Goal: Information Seeking & Learning: Check status

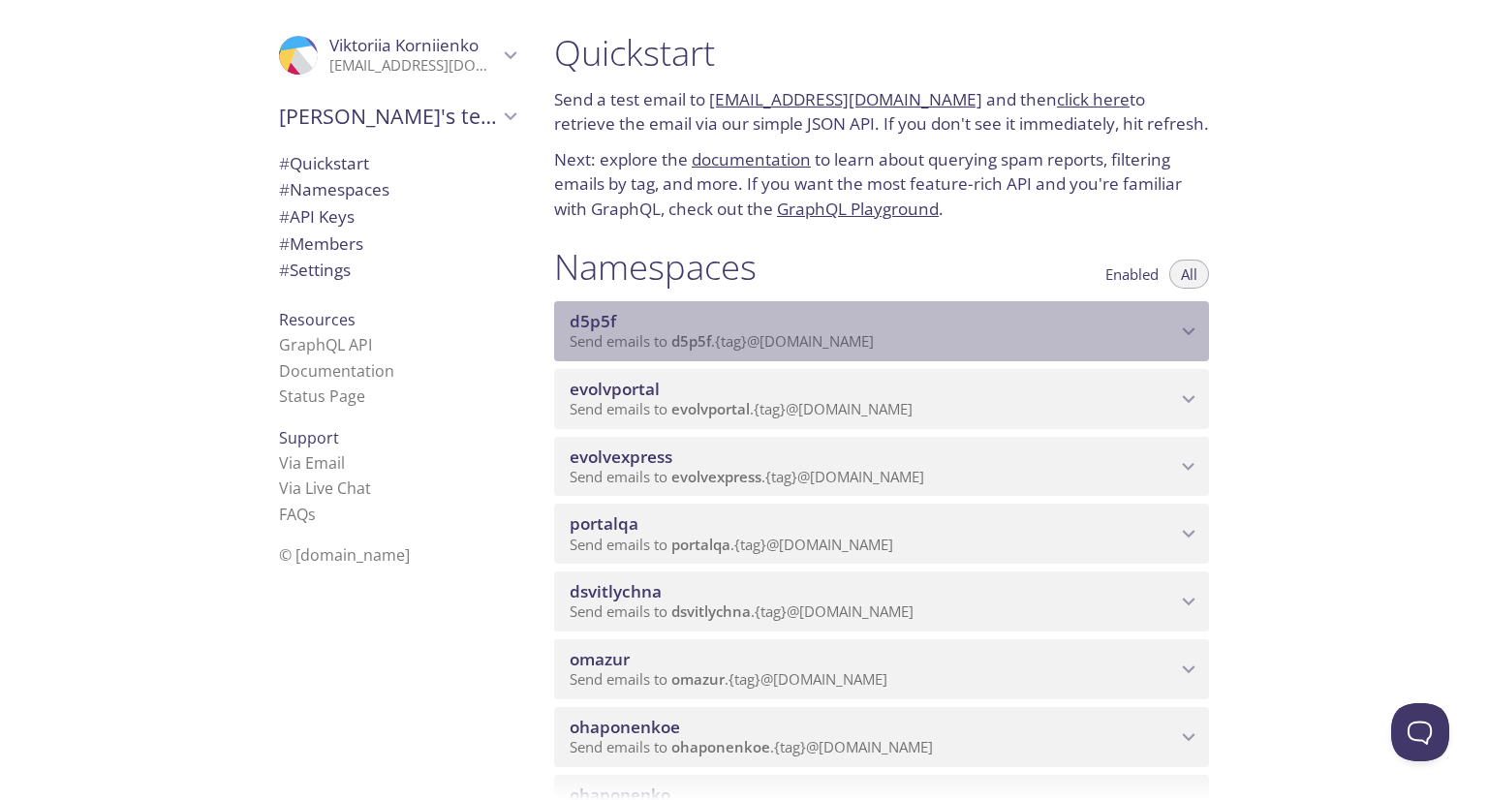
click at [752, 361] on div "d5p5f Send emails to d5p5f . {tag} @[DOMAIN_NAME]" at bounding box center [881, 331] width 655 height 60
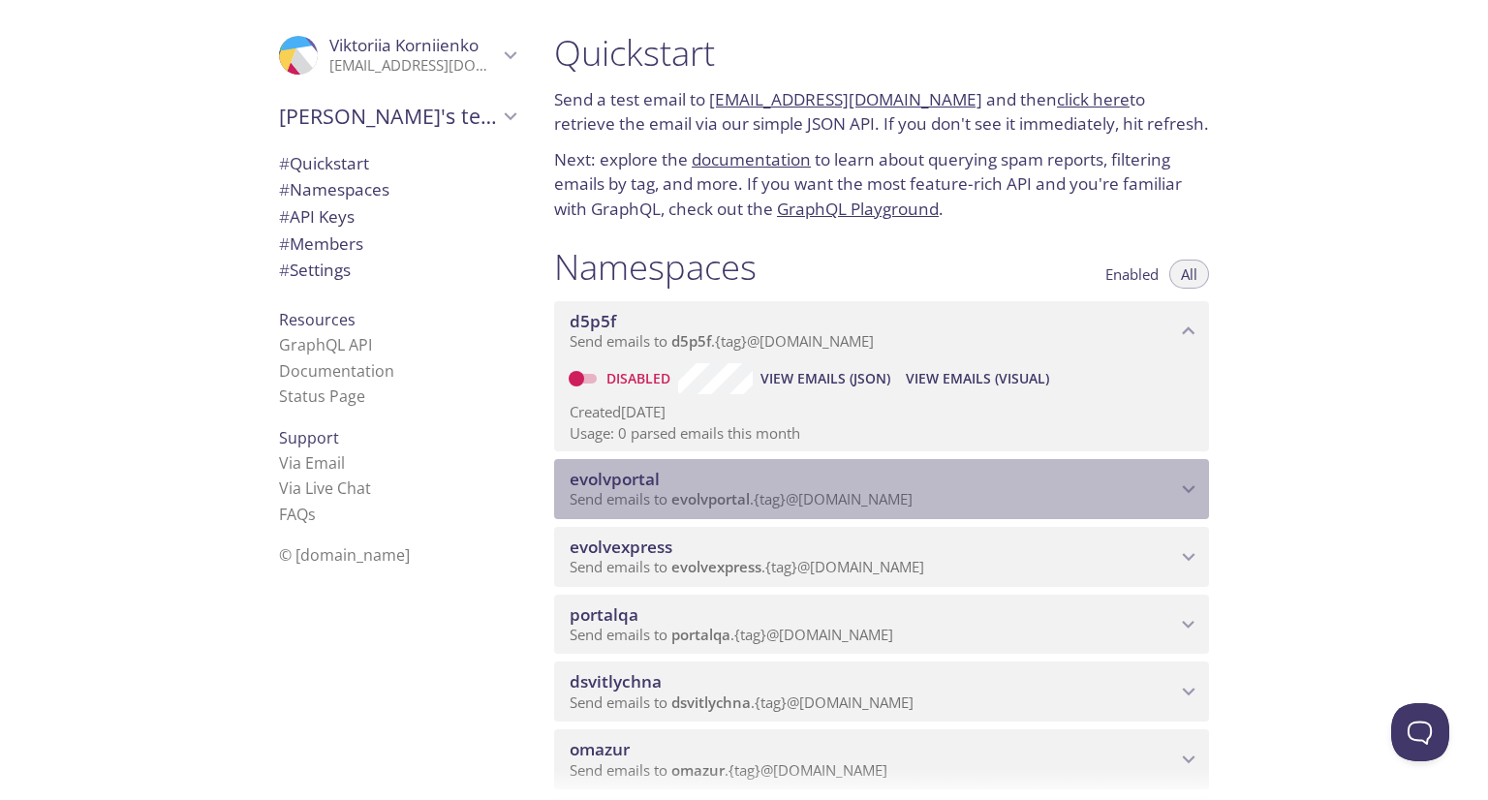
click at [779, 509] on span "Send emails to evolvportal . {tag} @[DOMAIN_NAME]" at bounding box center [741, 498] width 343 height 19
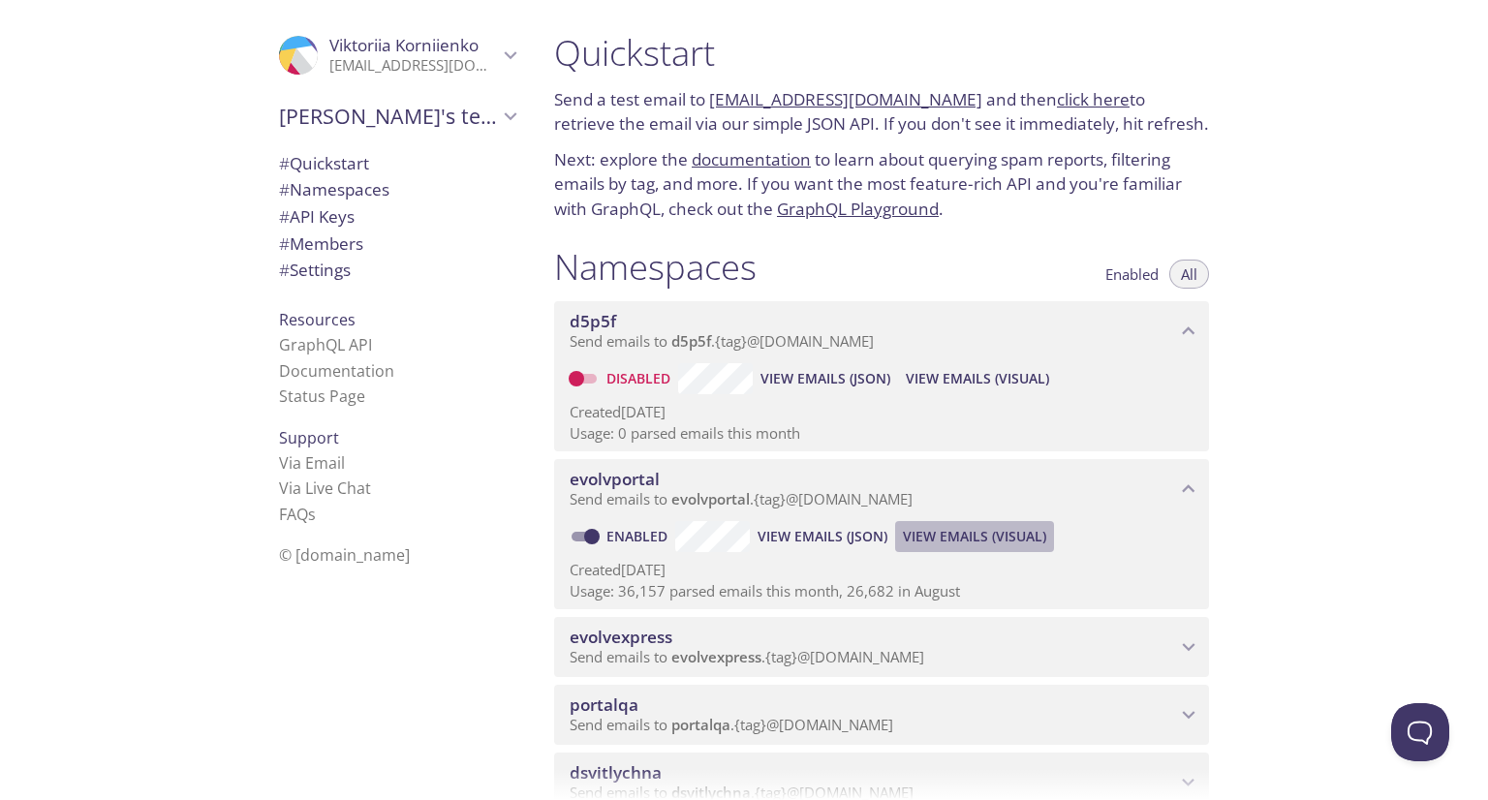
click at [977, 548] on span "View Emails (Visual)" at bounding box center [974, 536] width 143 height 23
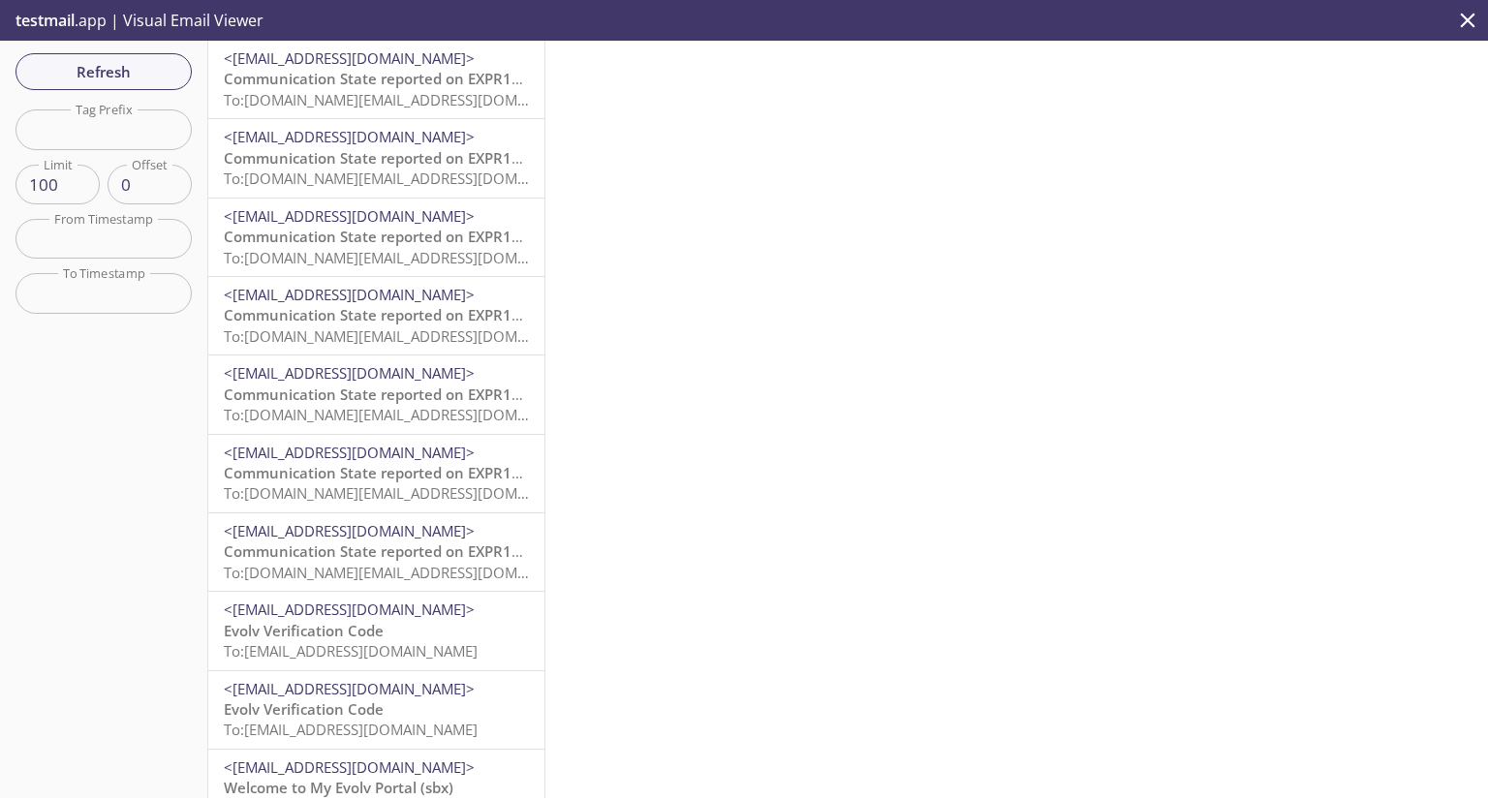
click at [92, 142] on input "text" at bounding box center [104, 129] width 176 height 40
type input "м"
type input "vkcu"
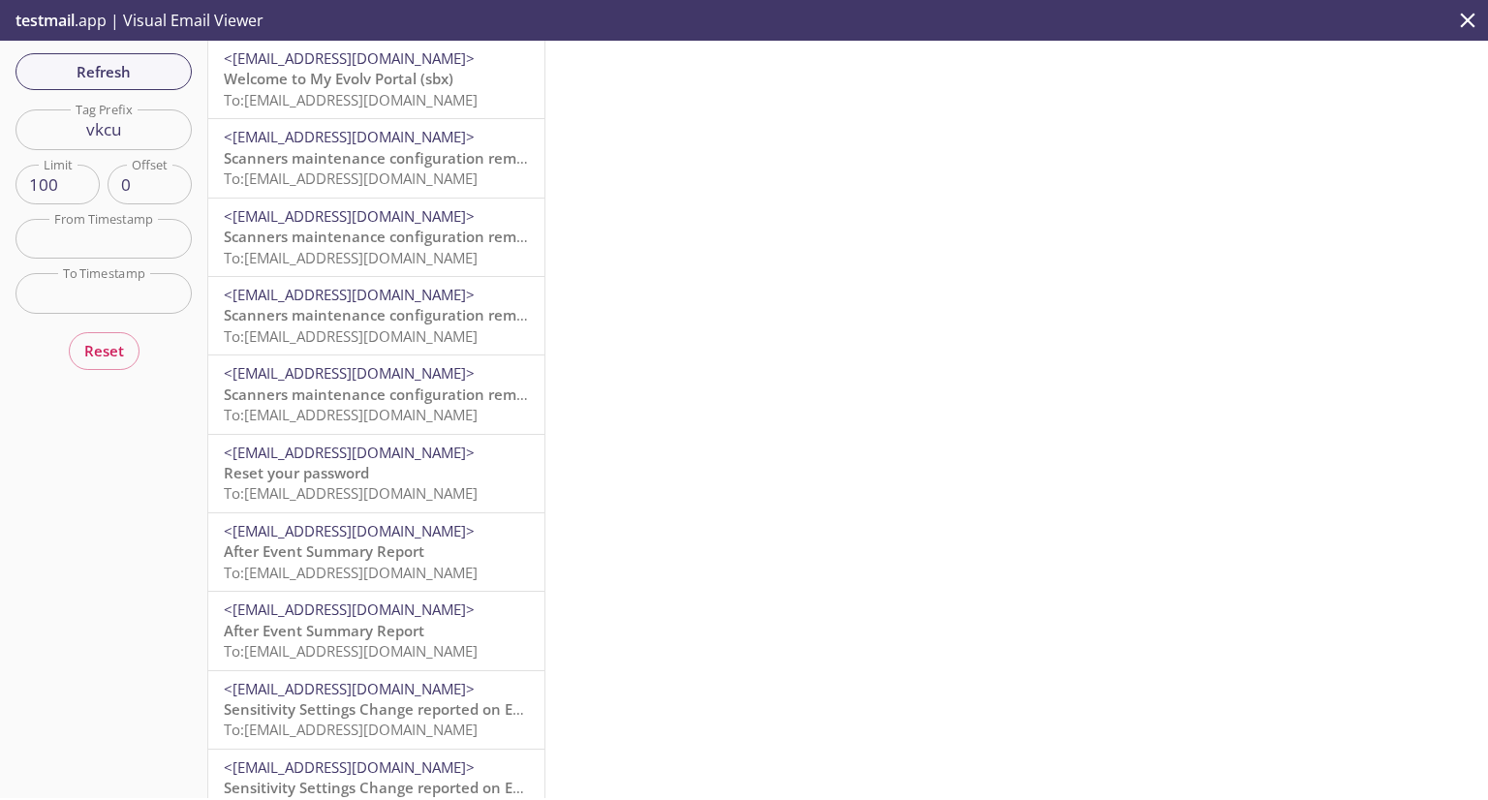
click at [264, 88] on span "Welcome to My Evolv Portal (sbx)" at bounding box center [339, 78] width 230 height 19
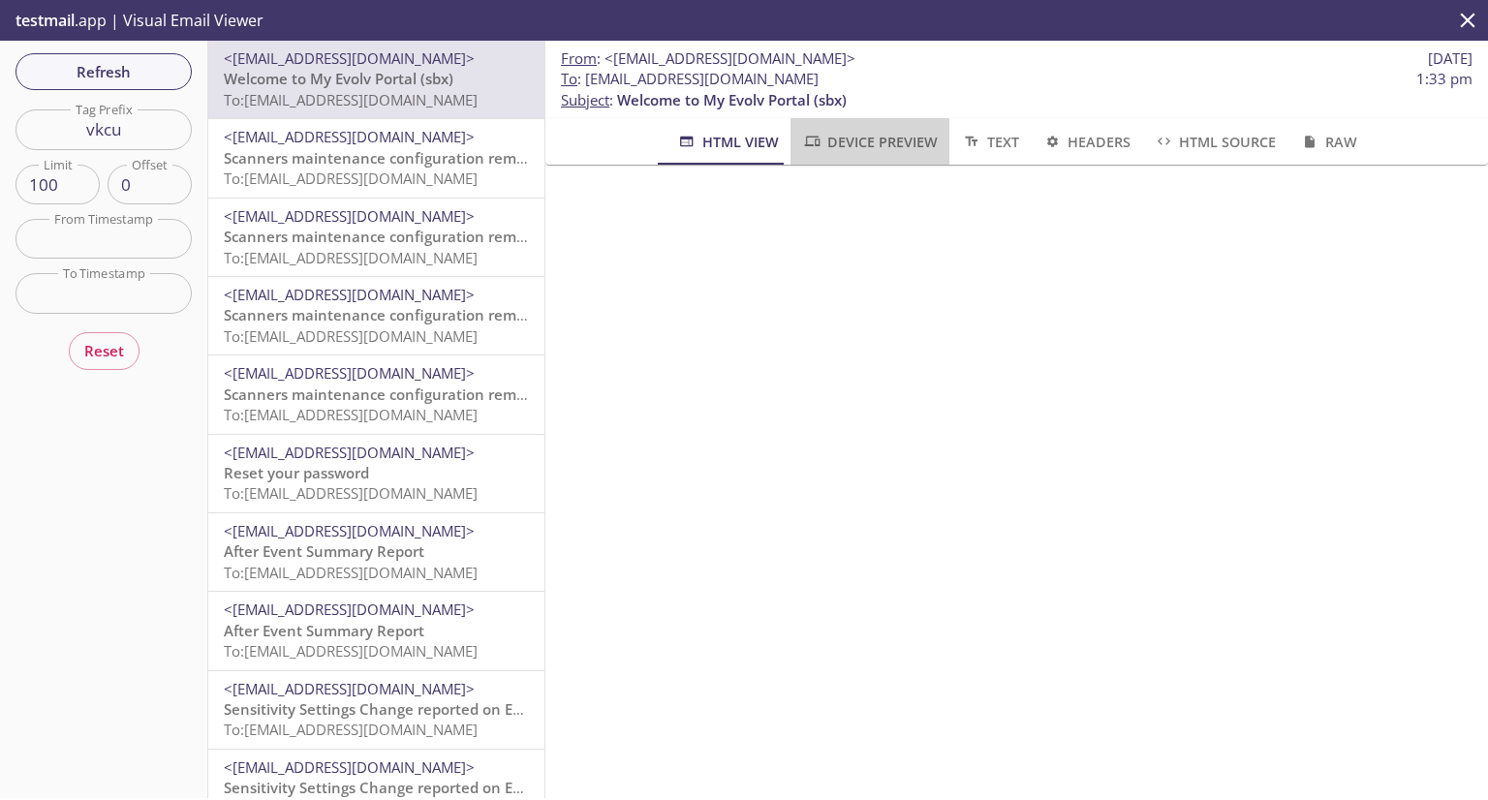
click at [909, 135] on span "Device Preview" at bounding box center [870, 142] width 136 height 24
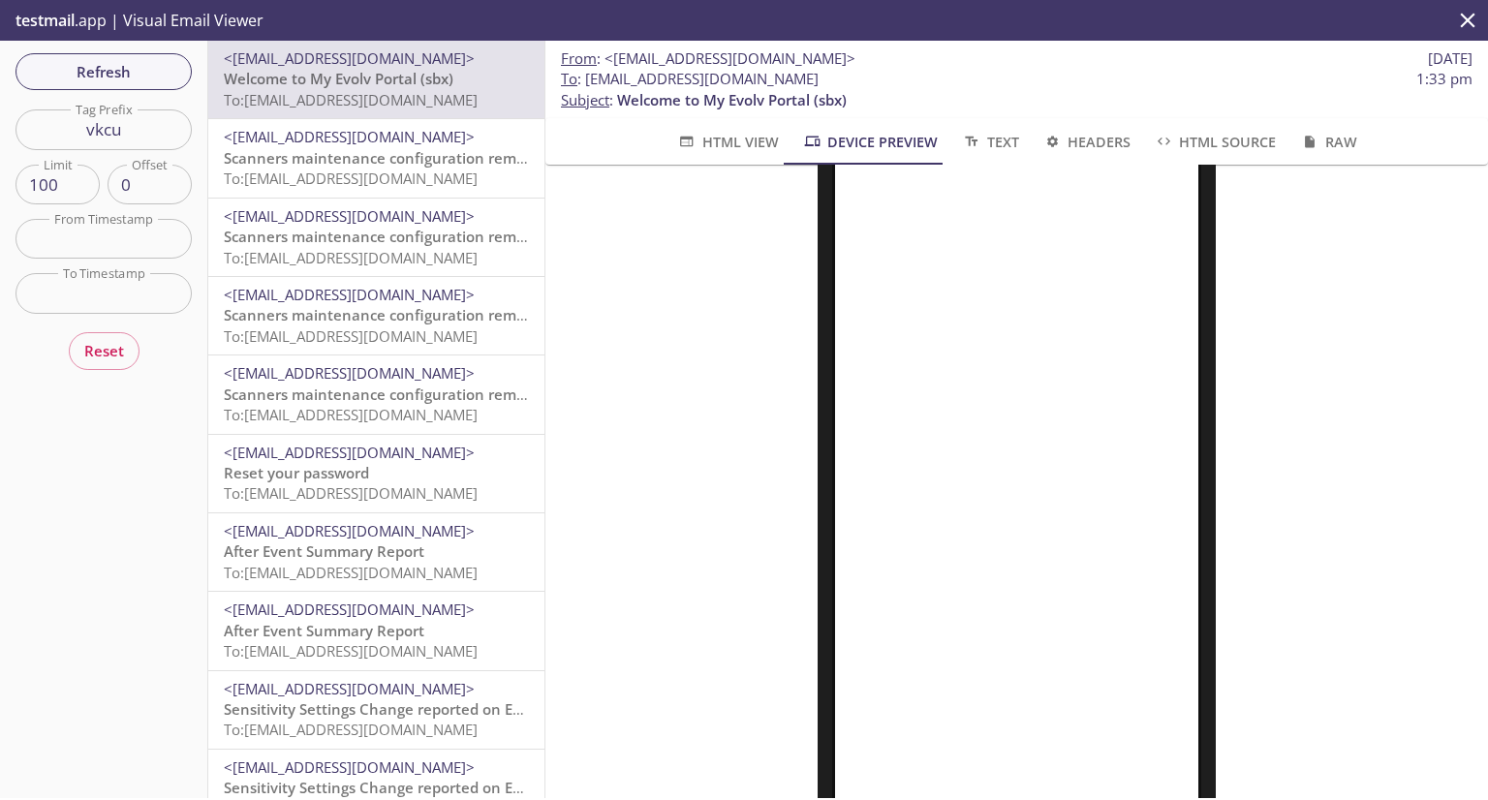
scroll to position [219, 0]
